Goal: Information Seeking & Learning: Understand process/instructions

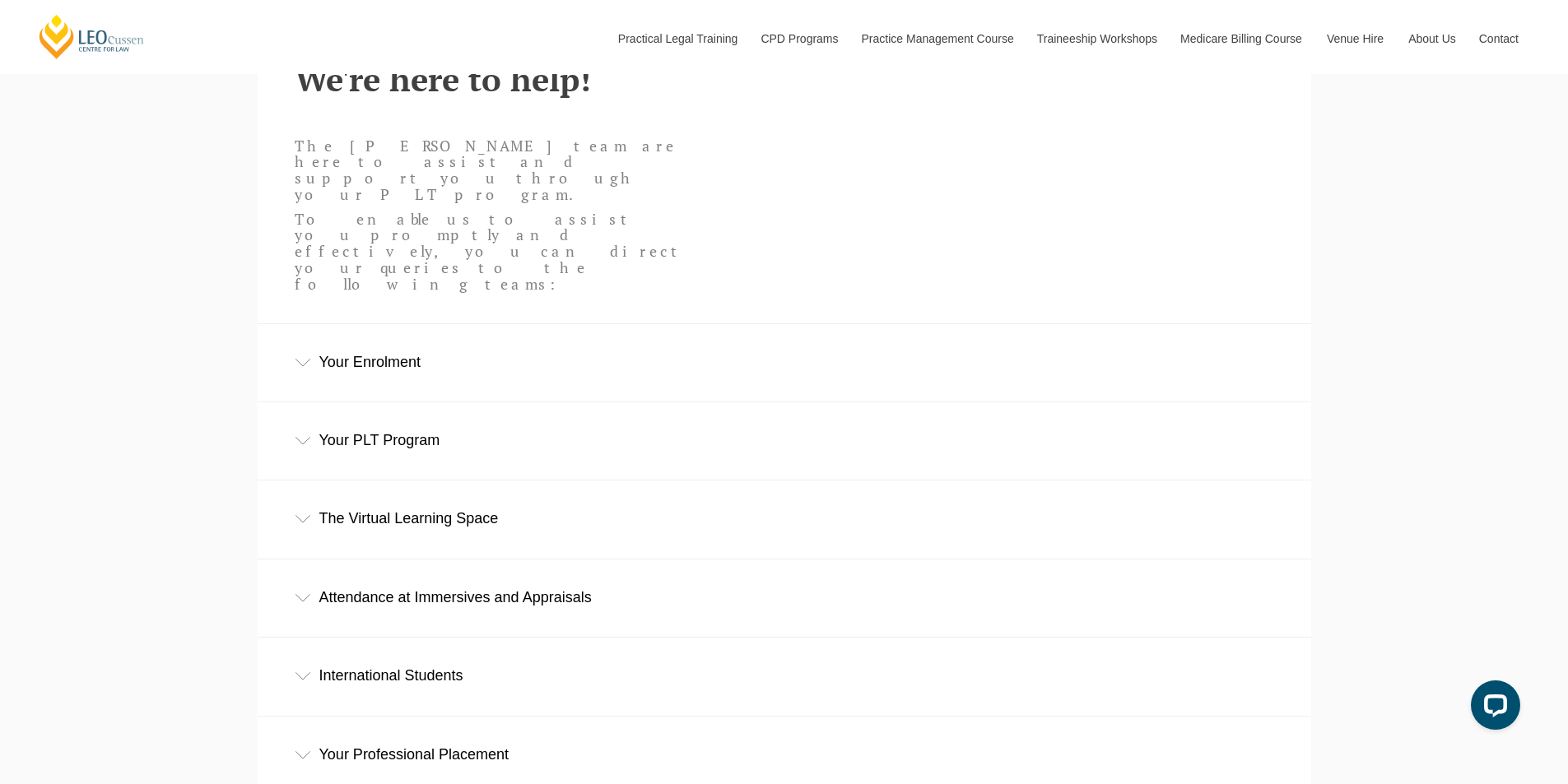
scroll to position [823, 0]
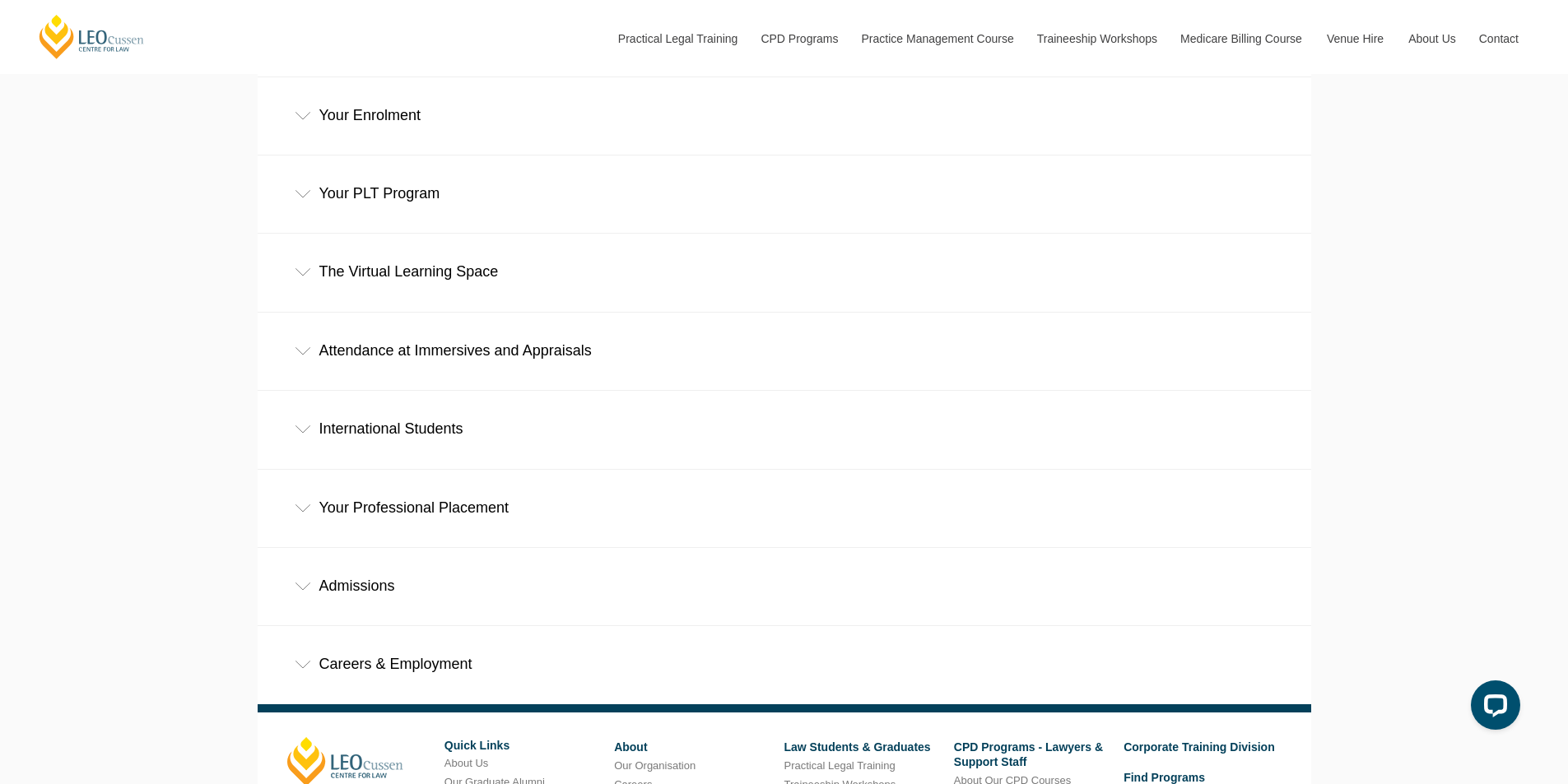
click at [408, 548] on div "Admissions" at bounding box center [784, 586] width 1054 height 77
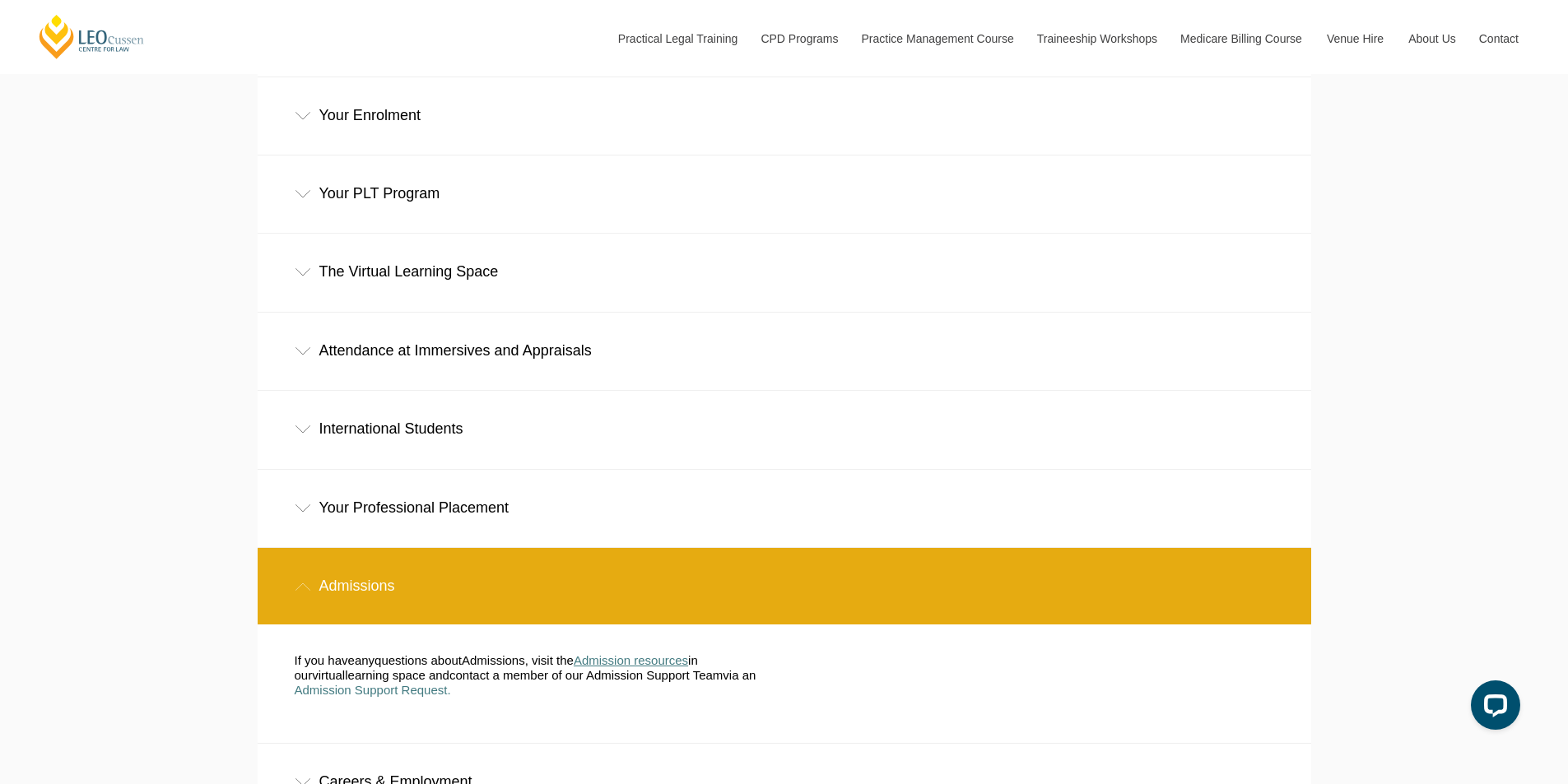
click at [629, 654] on span "Admission resources" at bounding box center [631, 661] width 114 height 14
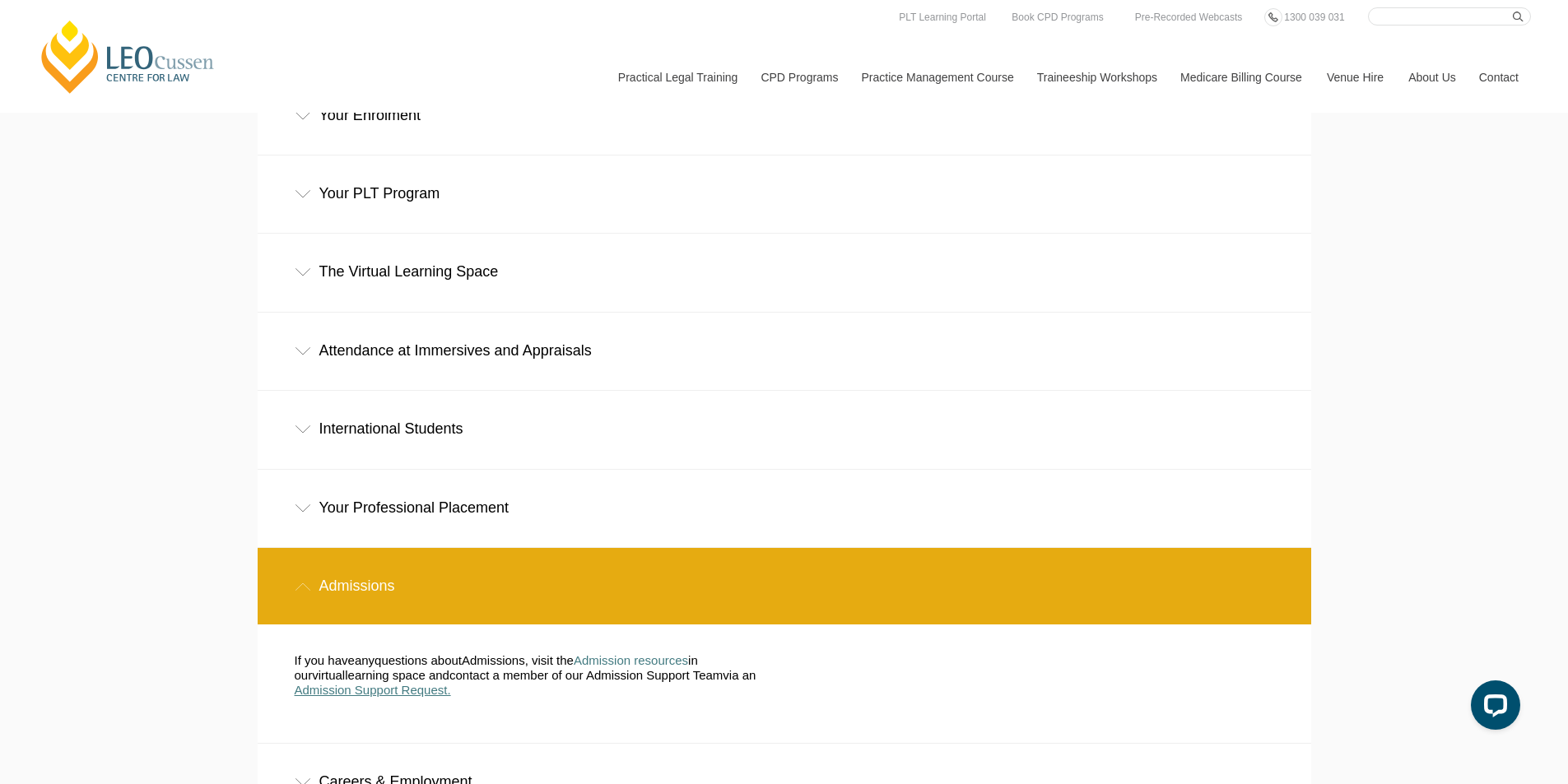
click at [382, 683] on span "Admission Support Request." at bounding box center [373, 690] width 157 height 14
